Goal: Task Accomplishment & Management: Manage account settings

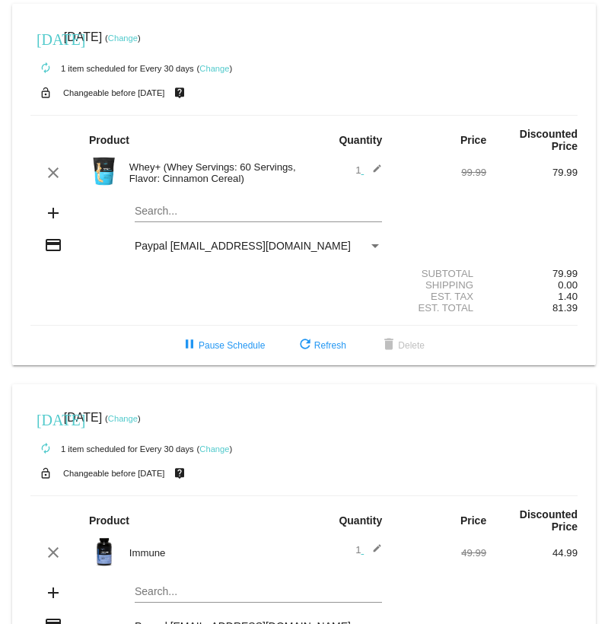
click at [138, 37] on link "Change" at bounding box center [123, 37] width 30 height 9
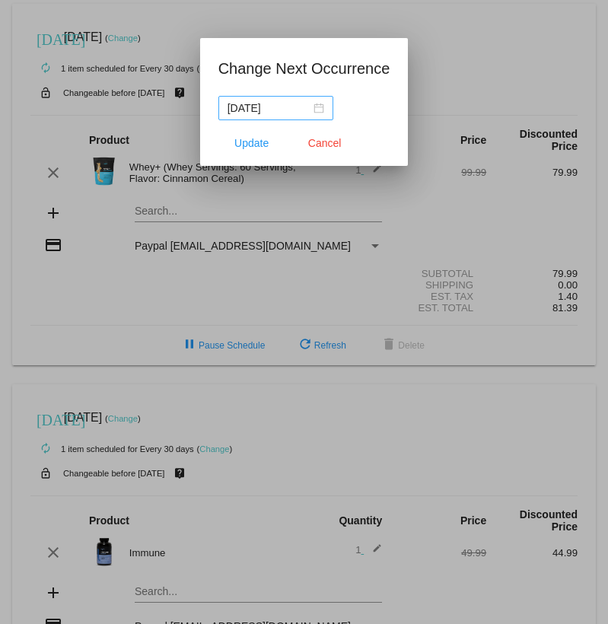
click at [313, 114] on div "[DATE]" at bounding box center [276, 108] width 97 height 17
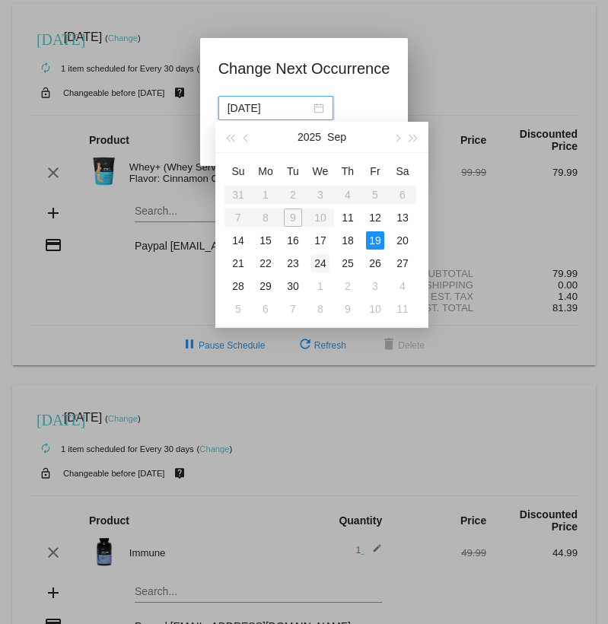
click at [321, 265] on div "24" at bounding box center [320, 263] width 18 height 18
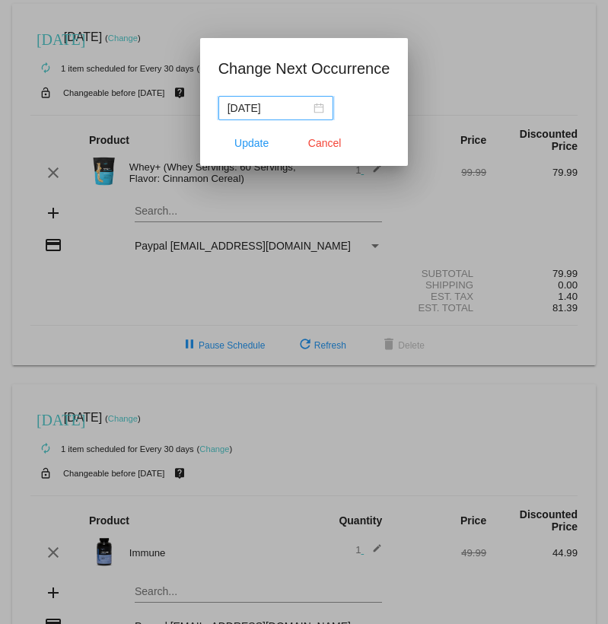
type input "[DATE]"
click at [236, 145] on span "Update" at bounding box center [251, 143] width 34 height 12
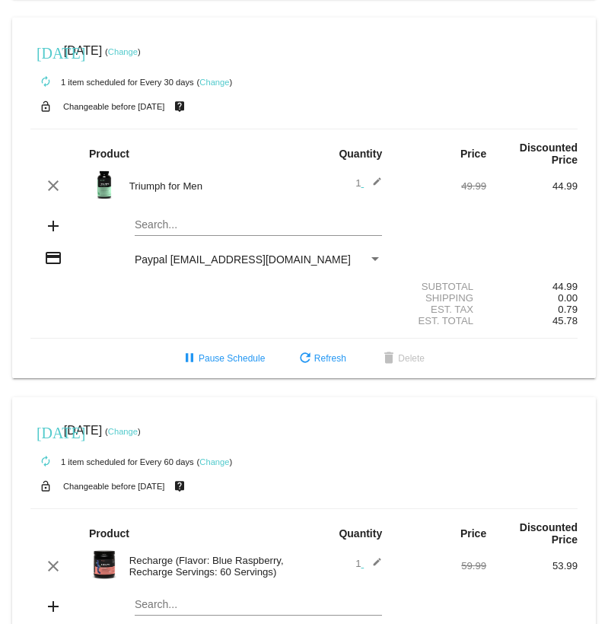
scroll to position [1121, 0]
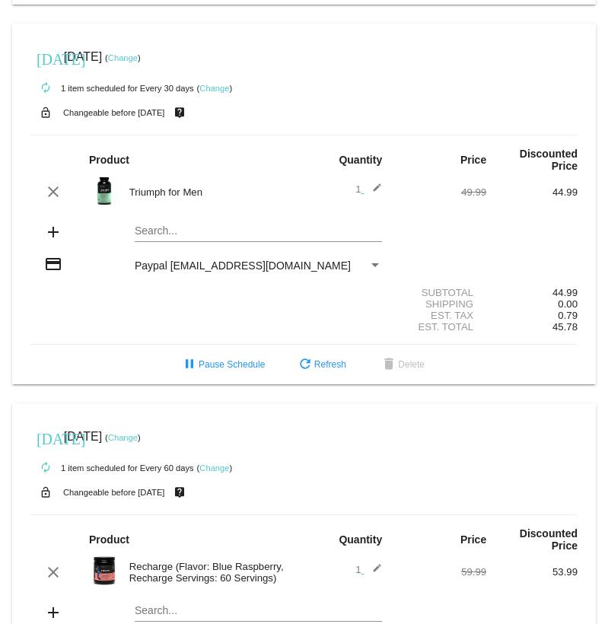
click at [138, 62] on link "Change" at bounding box center [123, 57] width 30 height 9
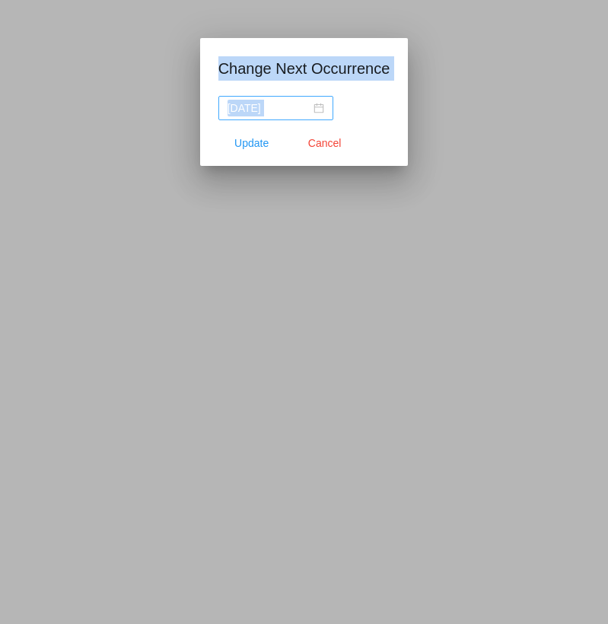
scroll to position [1687, 0]
click at [280, 110] on input "[DATE]" at bounding box center [269, 108] width 83 height 17
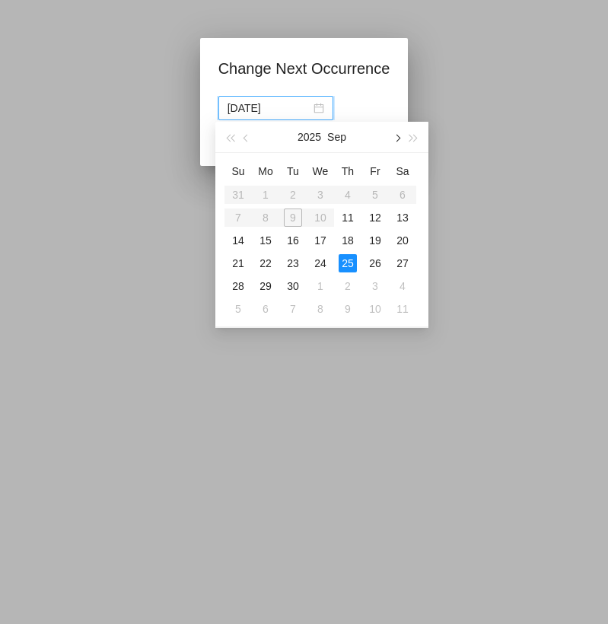
click at [402, 137] on button "button" at bounding box center [396, 137] width 17 height 30
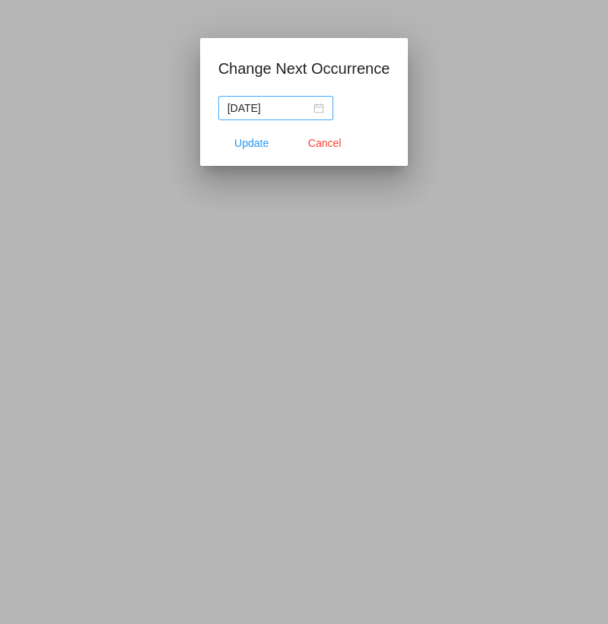
click at [313, 110] on div "[DATE]" at bounding box center [276, 108] width 97 height 17
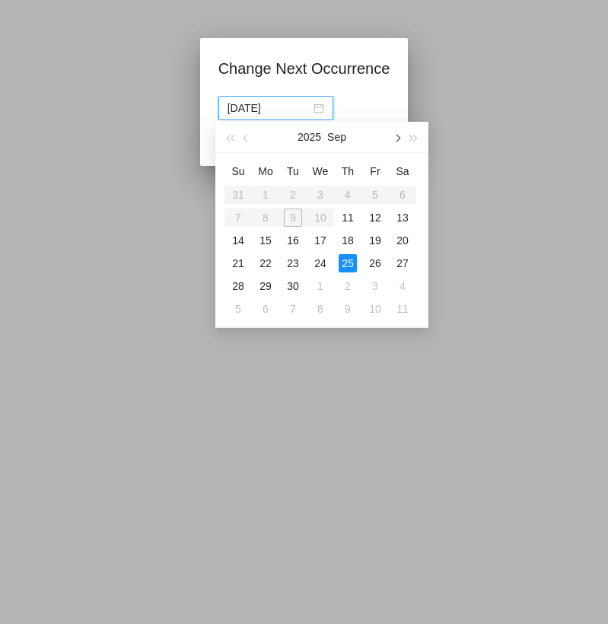
click at [400, 136] on button "button" at bounding box center [396, 137] width 17 height 30
click at [321, 259] on div "22" at bounding box center [320, 263] width 18 height 18
type input "[DATE]"
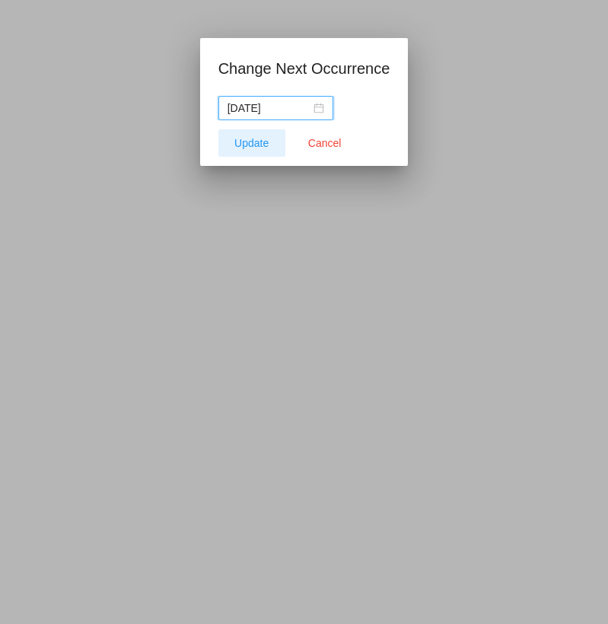
click at [254, 145] on span "Update" at bounding box center [251, 143] width 34 height 12
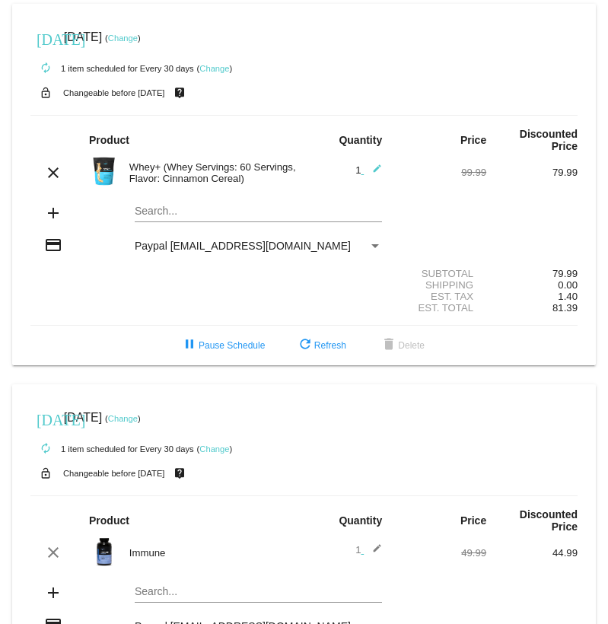
scroll to position [0, 0]
